Goal: Information Seeking & Learning: Learn about a topic

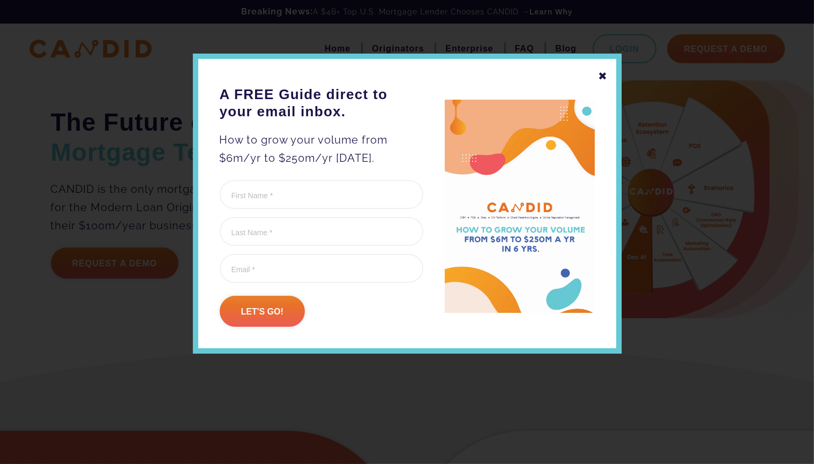
click at [63, 87] on div at bounding box center [407, 232] width 814 height 464
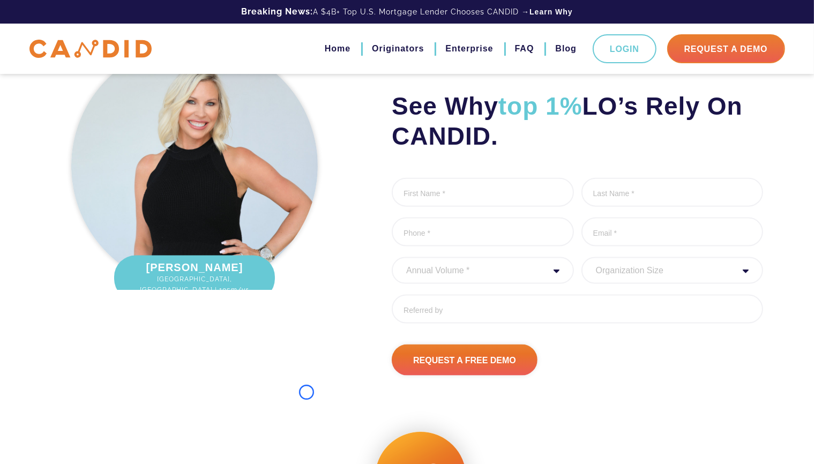
scroll to position [1315, 0]
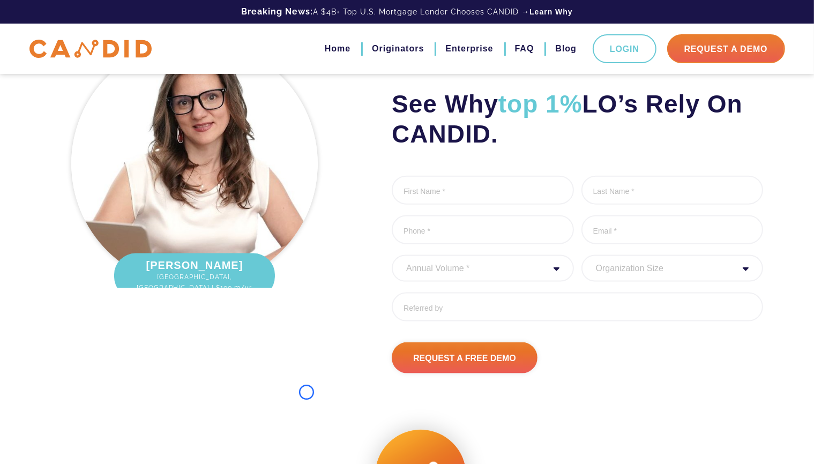
click at [63, 87] on div "[PERSON_NAME] [GEOGRAPHIC_DATA], [GEOGRAPHIC_DATA] | $100 m/yr" at bounding box center [195, 166] width 288 height 263
click at [78, 95] on div "[PERSON_NAME] [GEOGRAPHIC_DATA], [GEOGRAPHIC_DATA] | $100 m/yr" at bounding box center [195, 166] width 288 height 263
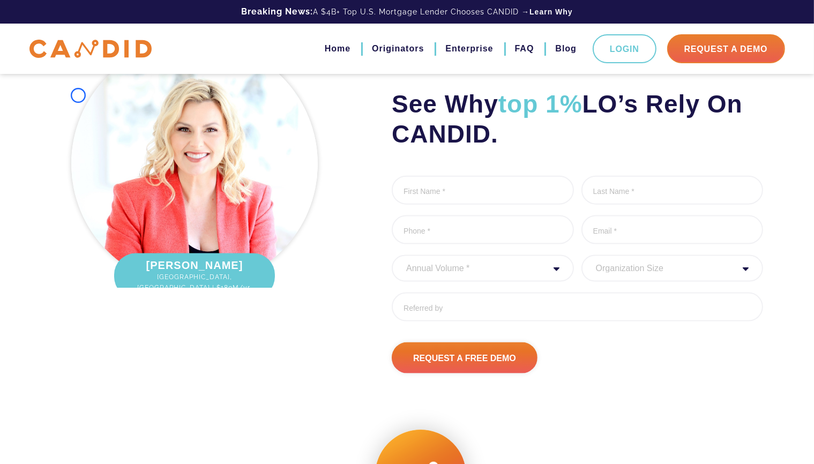
click at [76, 86] on div "[PERSON_NAME] Asheville, [GEOGRAPHIC_DATA] | $180M/yr." at bounding box center [195, 166] width 288 height 263
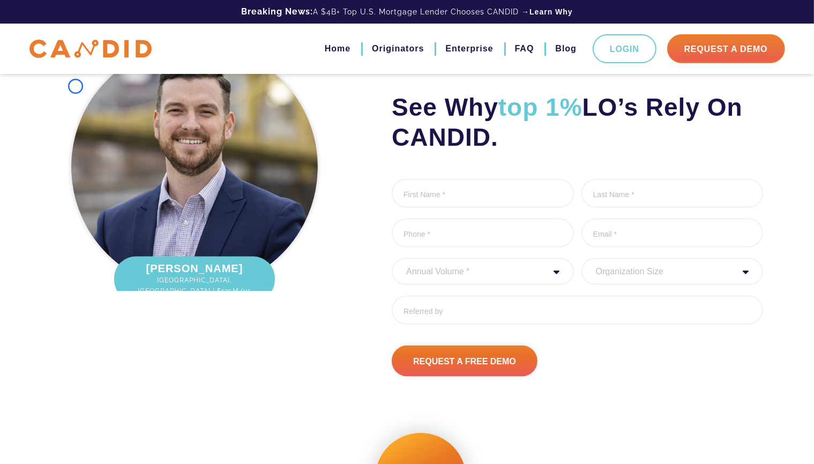
scroll to position [1332, 0]
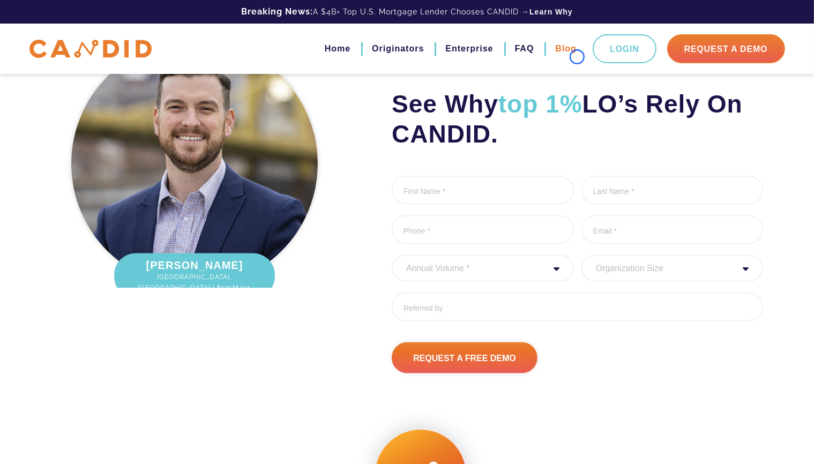
click at [577, 57] on link "Blog" at bounding box center [565, 49] width 21 height 18
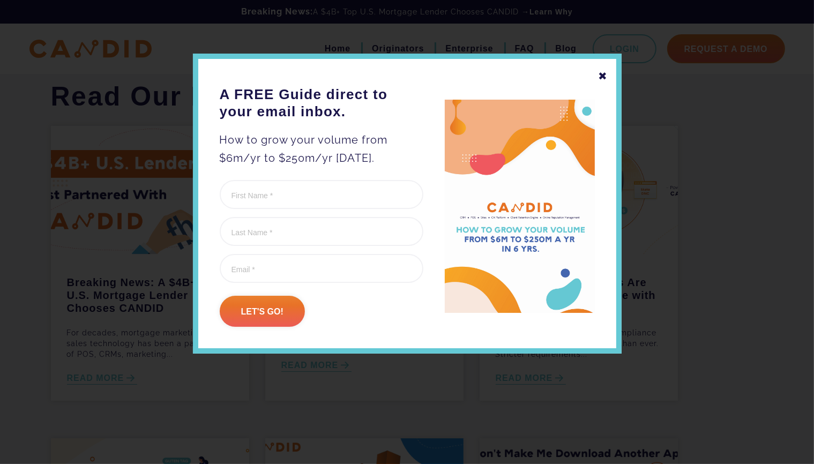
click at [83, 77] on div at bounding box center [407, 232] width 814 height 464
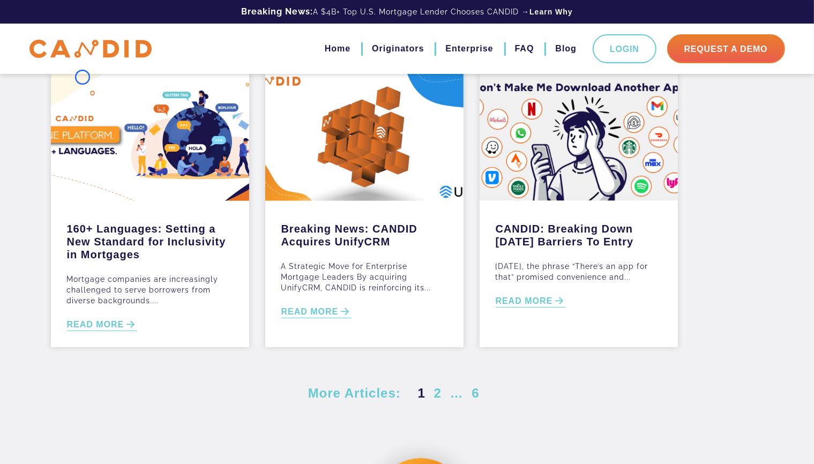
scroll to position [400, 0]
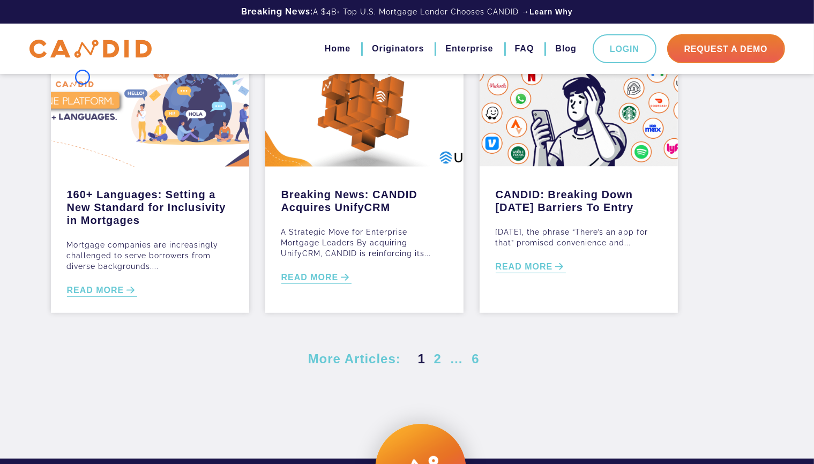
click at [83, 77] on div at bounding box center [150, 102] width 198 height 129
